Goal: Transaction & Acquisition: Obtain resource

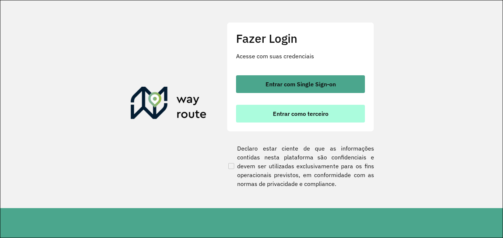
click at [307, 111] on span "Entrar como terceiro" at bounding box center [301, 114] width 56 height 6
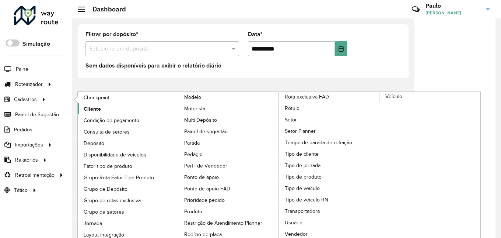
click at [106, 108] on link "Cliente" at bounding box center [128, 108] width 101 height 11
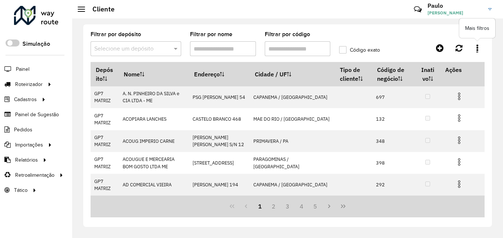
click at [480, 50] on link at bounding box center [477, 47] width 15 height 13
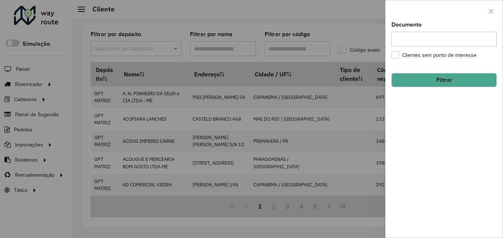
click at [417, 45] on input "Documento" at bounding box center [444, 39] width 105 height 15
click at [392, 57] on label "Clientes sem ponto de interesse" at bounding box center [434, 55] width 85 height 8
drag, startPoint x: 433, startPoint y: 35, endPoint x: 426, endPoint y: 79, distance: 44.8
click at [426, 79] on formly-group "Documento Clientes sem ponto de interesse Filtrar" at bounding box center [444, 54] width 105 height 65
click at [426, 79] on button "Filtrar" at bounding box center [444, 80] width 105 height 14
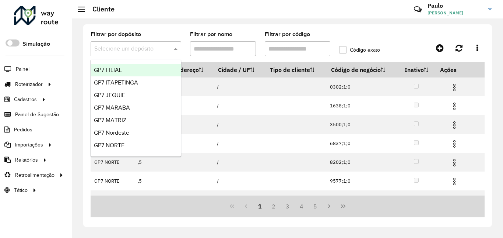
click at [172, 49] on div at bounding box center [136, 48] width 91 height 9
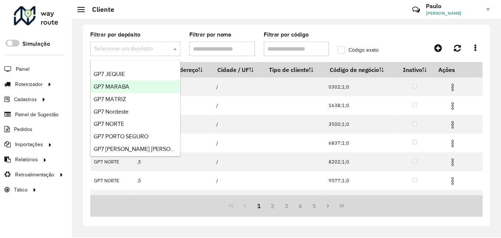
scroll to position [24, 0]
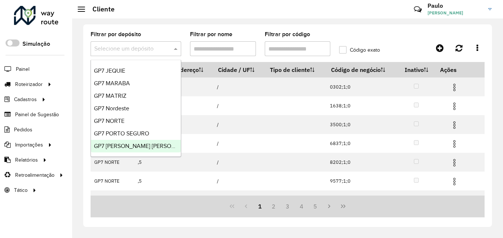
click at [161, 146] on span "GP7 TEIXEIRA DE FREITAS" at bounding box center [145, 146] width 102 height 6
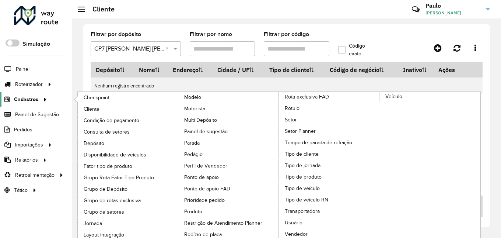
click at [38, 95] on link "Cadastros" at bounding box center [24, 99] width 49 height 15
click at [99, 106] on span "Cliente" at bounding box center [92, 109] width 17 height 8
click at [100, 110] on span "Cliente" at bounding box center [92, 109] width 17 height 8
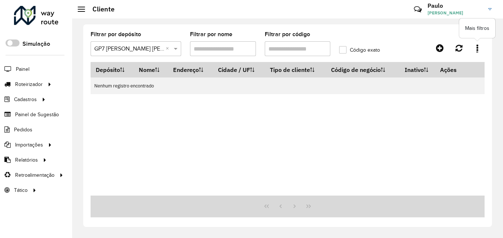
click at [477, 47] on icon at bounding box center [478, 48] width 2 height 8
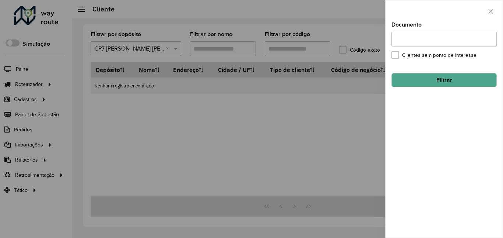
click at [372, 22] on div at bounding box center [251, 119] width 503 height 238
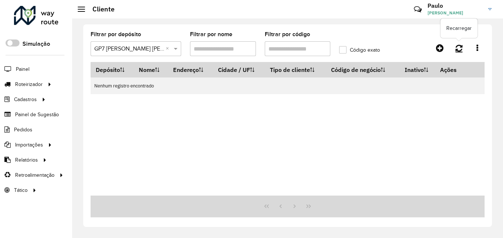
click at [462, 44] on icon at bounding box center [459, 48] width 7 height 8
click at [43, 116] on span "Painel de Sugestão" at bounding box center [38, 115] width 46 height 8
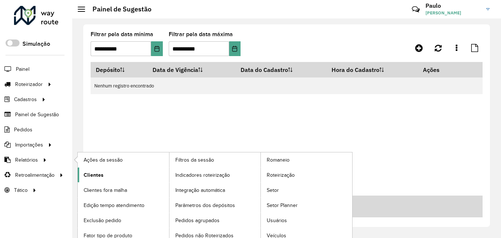
click at [89, 177] on span "Clientes" at bounding box center [94, 175] width 20 height 8
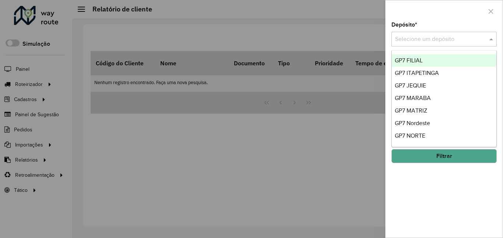
click at [462, 36] on input "text" at bounding box center [436, 39] width 83 height 9
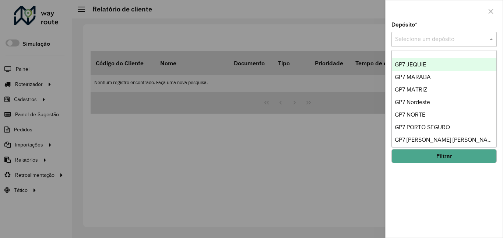
scroll to position [24, 0]
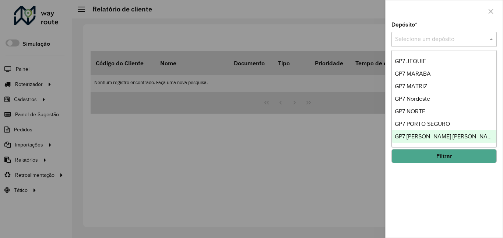
click at [452, 132] on div "GP7 TEIXEIRA DE FREITAS" at bounding box center [444, 136] width 105 height 13
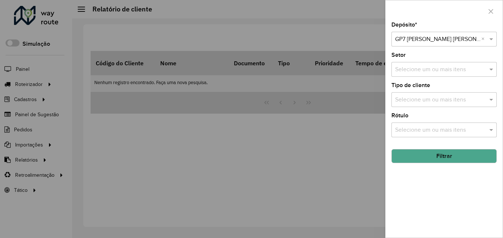
click at [441, 153] on button "Filtrar" at bounding box center [444, 156] width 105 height 14
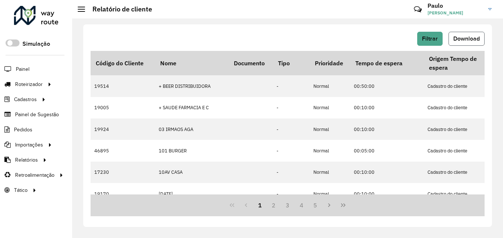
click at [458, 37] on span "Download" at bounding box center [467, 38] width 27 height 6
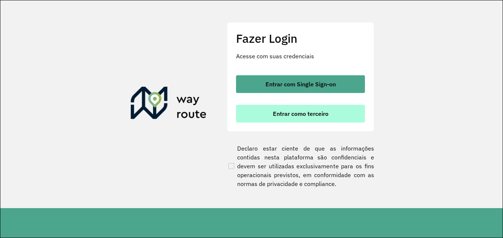
click at [286, 108] on button "Entrar como terceiro" at bounding box center [300, 114] width 129 height 18
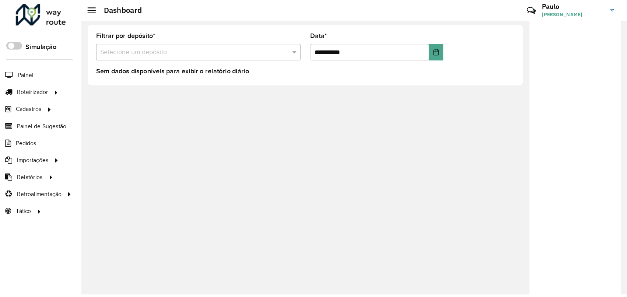
scroll to position [0, 0]
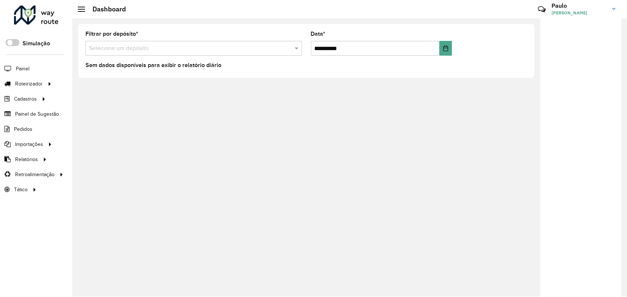
drag, startPoint x: 496, startPoint y: 0, endPoint x: 346, endPoint y: 166, distance: 223.8
click at [346, 166] on div "**********" at bounding box center [349, 157] width 555 height 279
